Goal: Check status: Check status

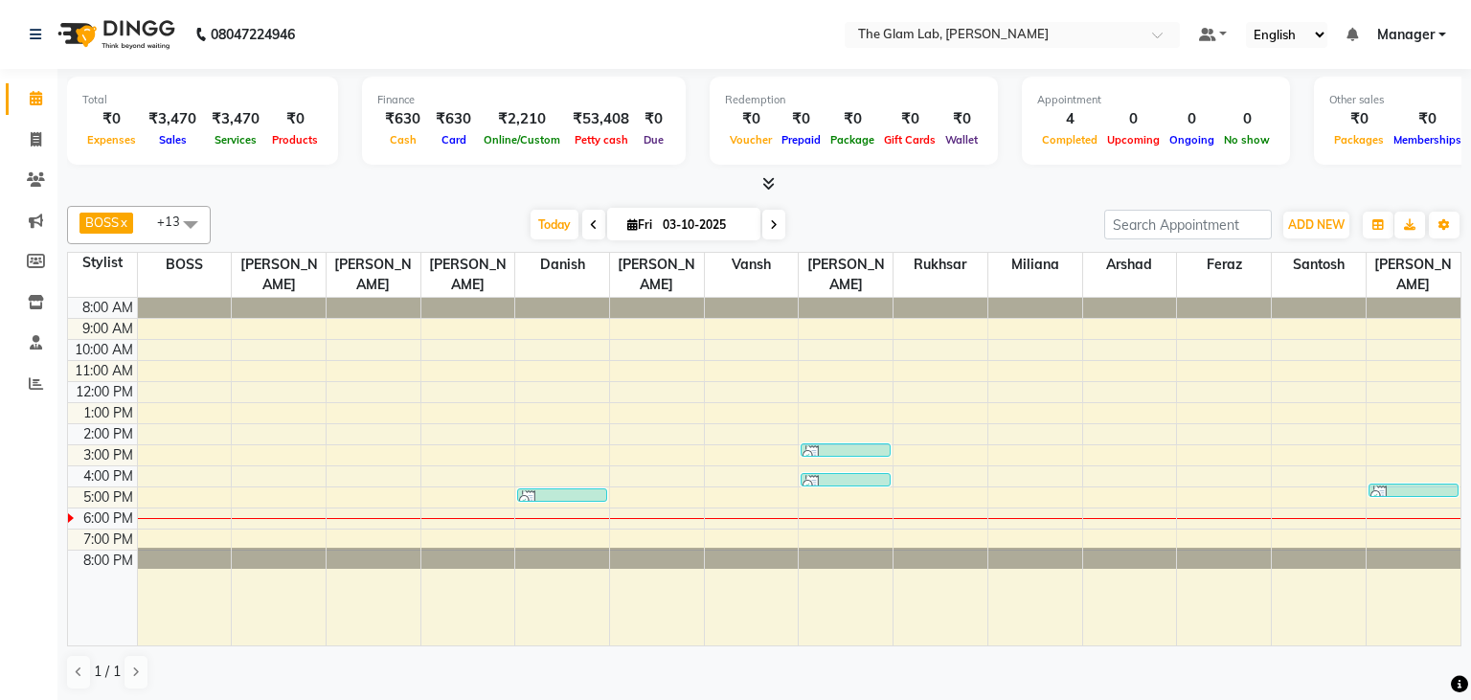
click at [590, 220] on icon at bounding box center [594, 224] width 8 height 11
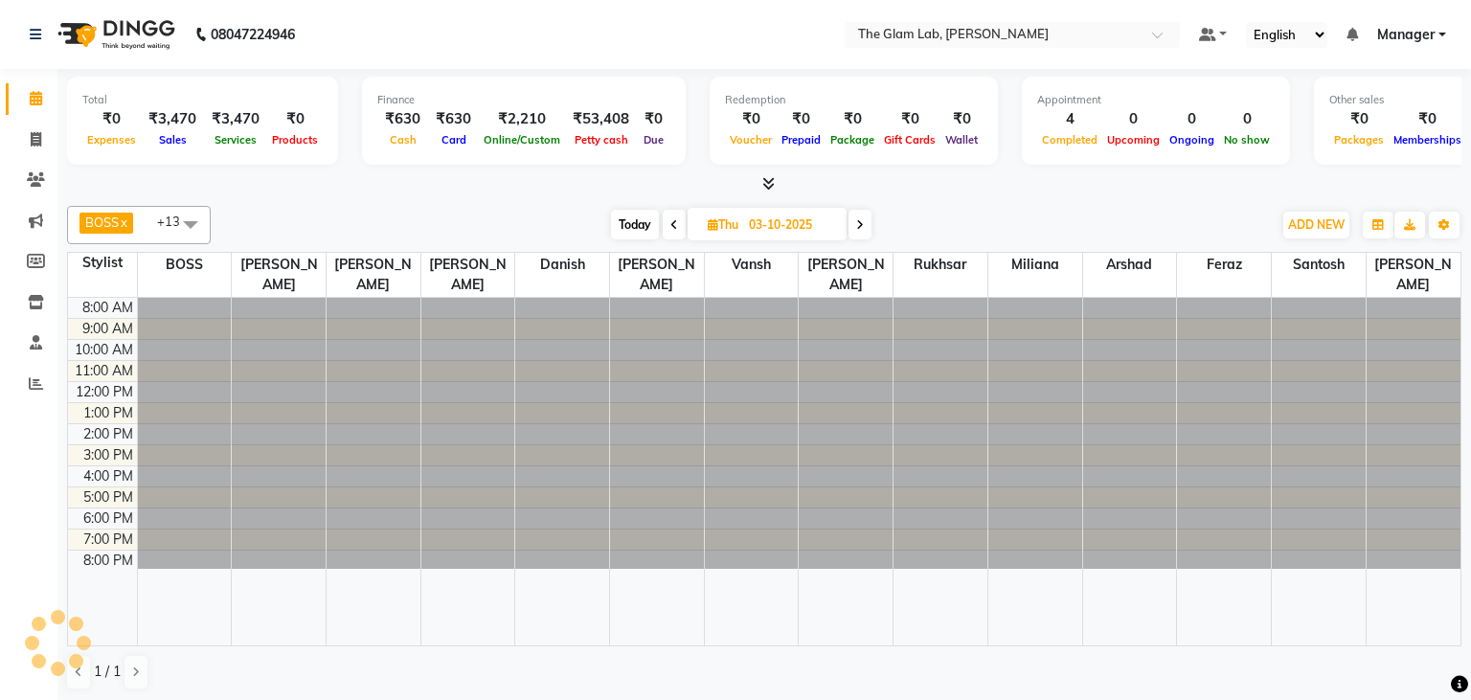
type input "02-10-2025"
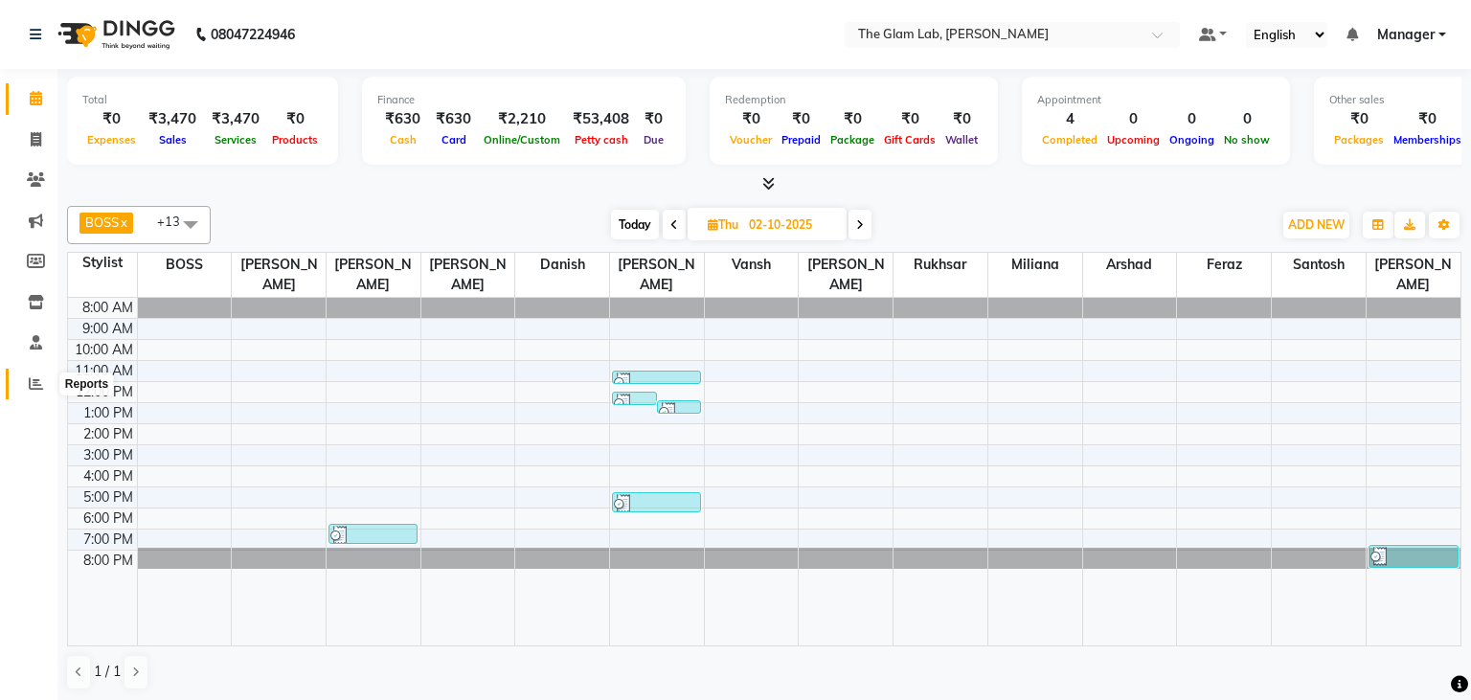
click at [50, 385] on span at bounding box center [36, 384] width 34 height 22
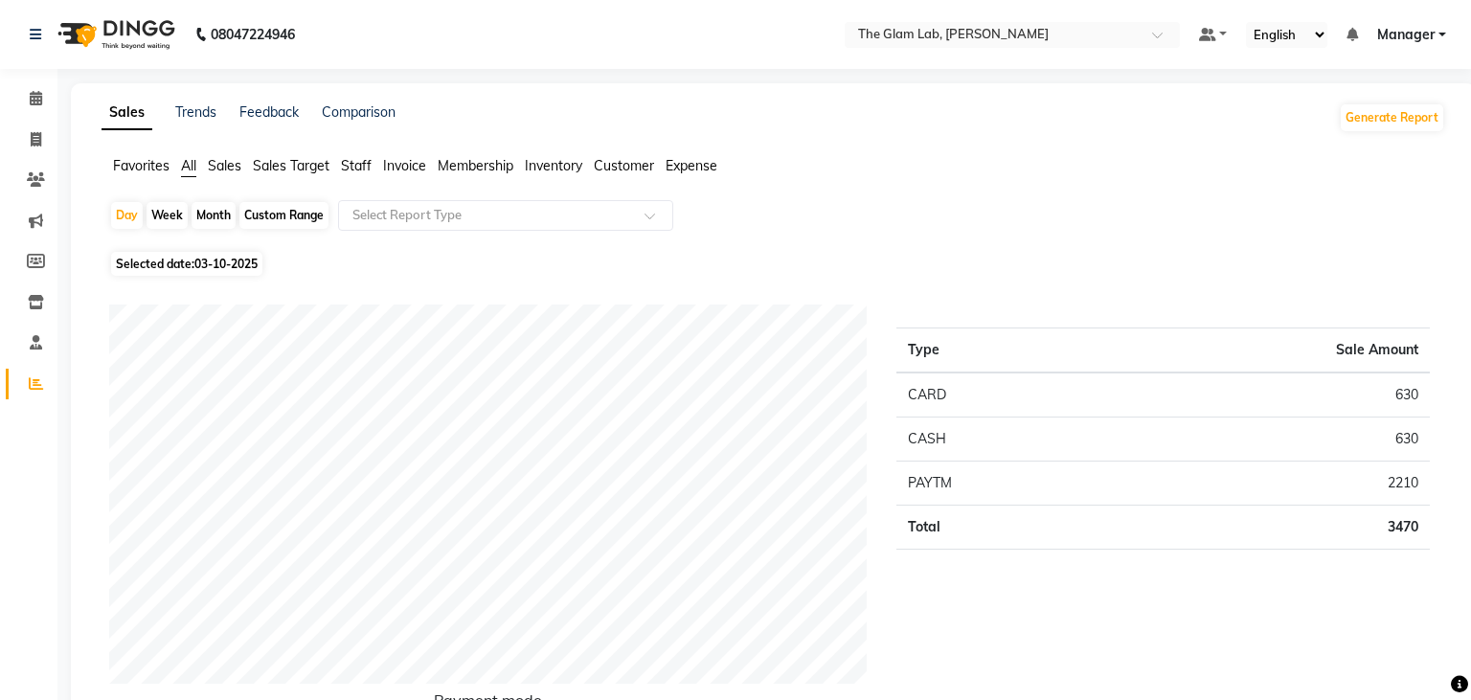
click at [235, 256] on span "Selected date: 03-10-2025" at bounding box center [186, 264] width 151 height 24
select select "10"
select select "2025"
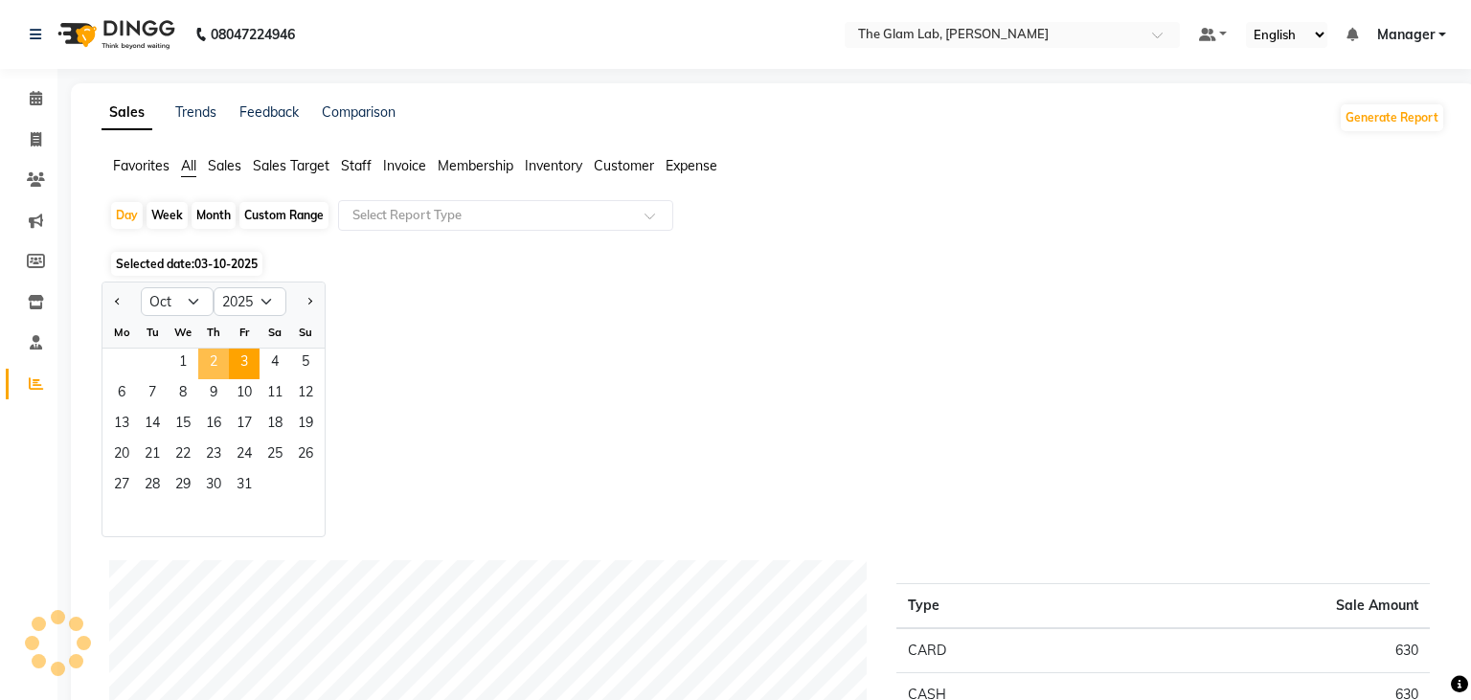
click at [211, 365] on span "2" at bounding box center [213, 364] width 31 height 31
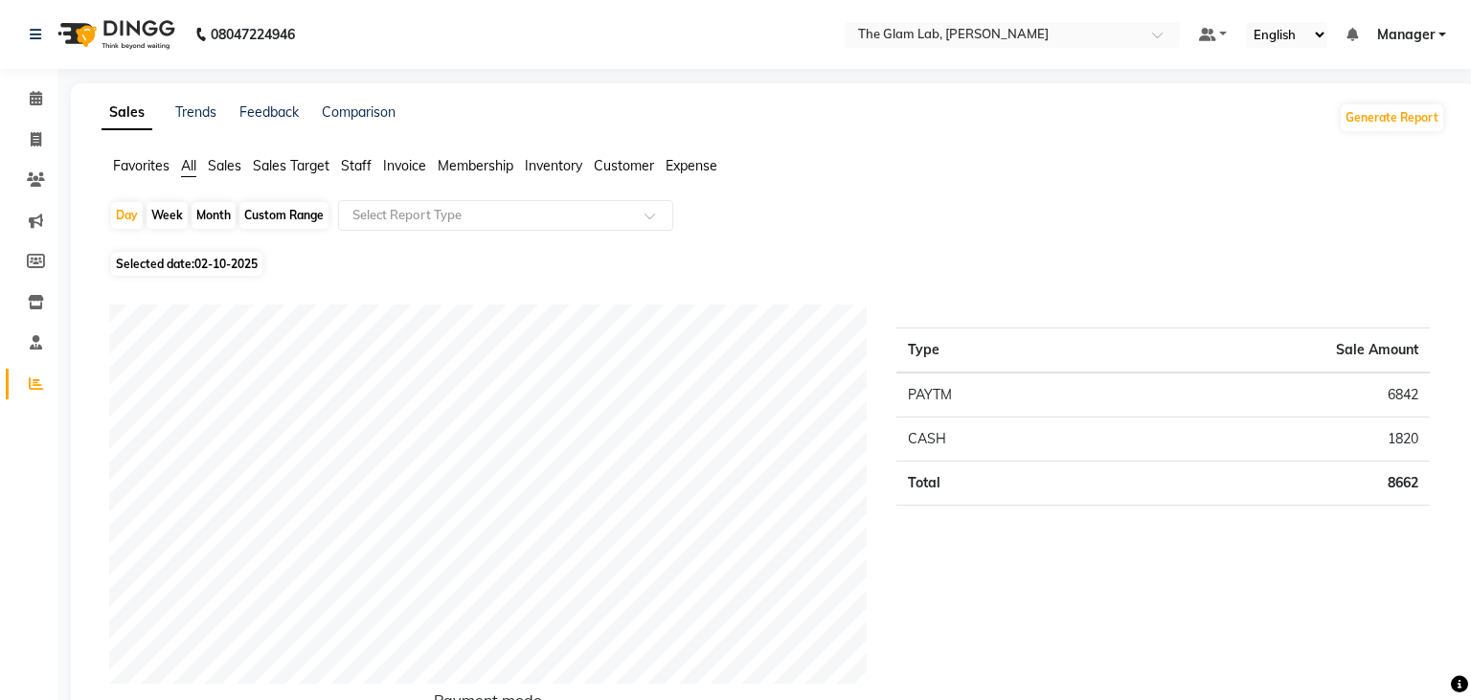
click at [240, 262] on span "02-10-2025" at bounding box center [225, 264] width 63 height 14
select select "10"
select select "2025"
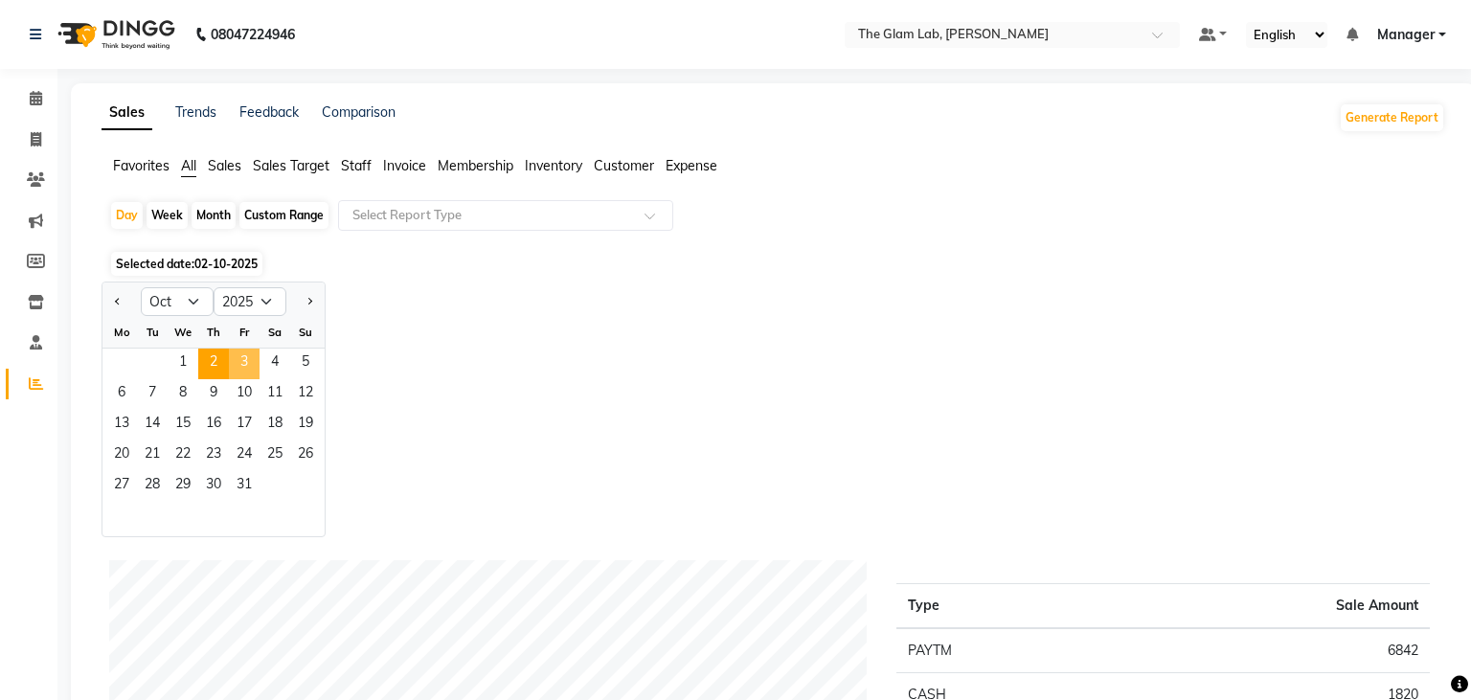
click at [250, 367] on span "3" at bounding box center [244, 364] width 31 height 31
